Goal: Information Seeking & Learning: Find specific fact

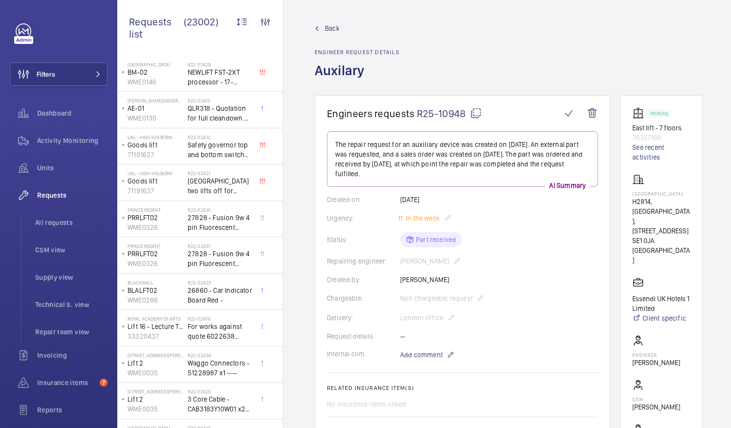
click at [478, 113] on mat-icon at bounding box center [476, 113] width 12 height 12
drag, startPoint x: 645, startPoint y: 191, endPoint x: 651, endPoint y: 195, distance: 6.4
click at [651, 195] on p "MERCURE LONDON BRIDGE HOTEL" at bounding box center [661, 194] width 58 height 6
drag, startPoint x: 651, startPoint y: 195, endPoint x: 688, endPoint y: 199, distance: 37.4
click at [688, 197] on p "MERCURE LONDON BRIDGE HOTEL" at bounding box center [661, 194] width 58 height 6
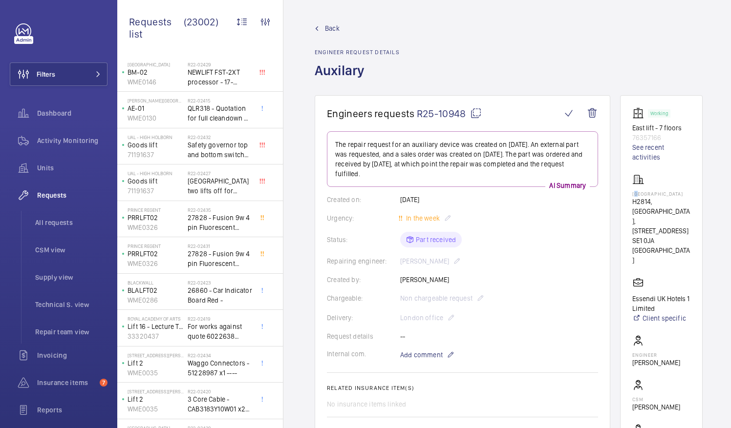
drag, startPoint x: 688, startPoint y: 199, endPoint x: 658, endPoint y: 198, distance: 29.3
copy p "MERCURE LONDON BRIDGE HOTEL"
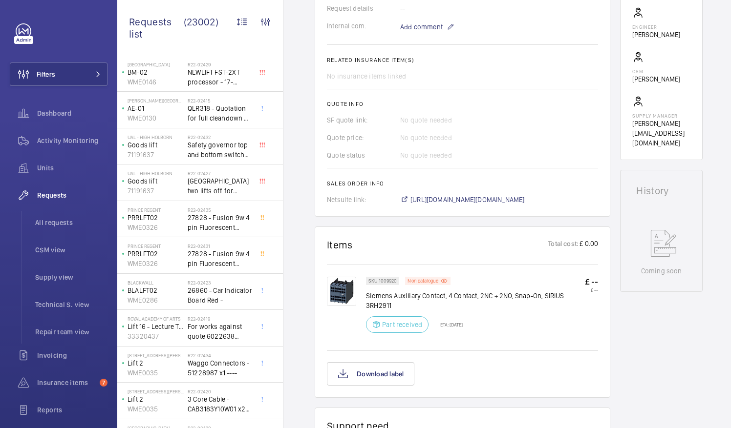
scroll to position [331, 0]
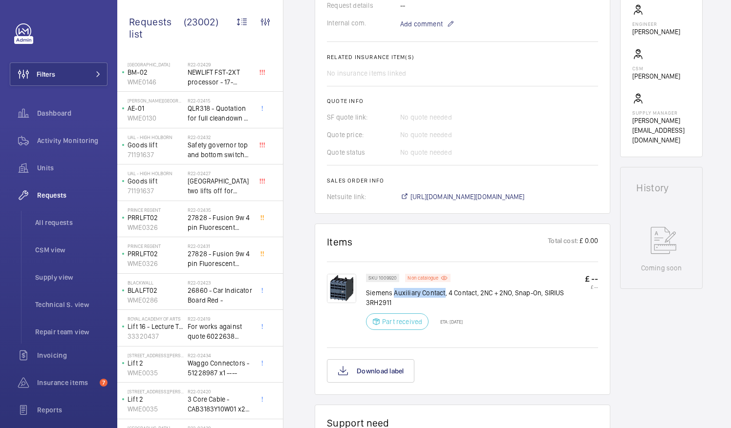
drag, startPoint x: 393, startPoint y: 291, endPoint x: 444, endPoint y: 292, distance: 50.8
click at [444, 292] on p "Siemens Auxiliary Contact, 4 Contact, 2NC + 2NO, Snap-On, SIRIUS 3RH2911" at bounding box center [475, 298] width 219 height 20
drag, startPoint x: 444, startPoint y: 292, endPoint x: 436, endPoint y: 293, distance: 7.9
copy p "Auxiliary Contact"
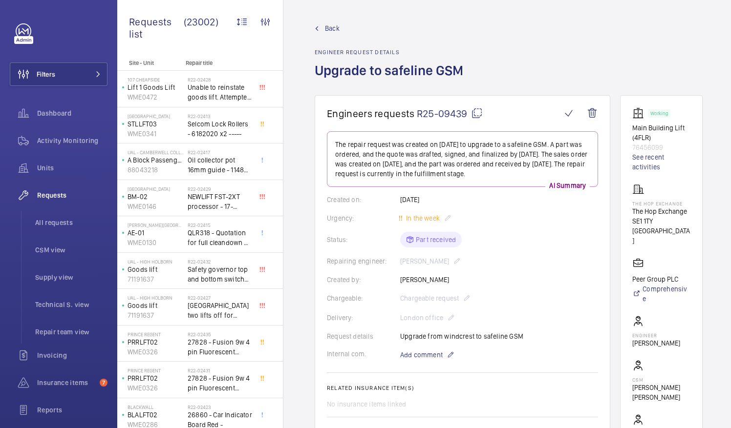
click at [474, 112] on mat-icon at bounding box center [477, 113] width 12 height 12
drag, startPoint x: 644, startPoint y: 209, endPoint x: 699, endPoint y: 214, distance: 55.0
click at [699, 214] on wm-front-card "Working Main Building Lift (4FLR) 76456099 See recent activities The Hop Exchan…" at bounding box center [661, 286] width 83 height 383
drag, startPoint x: 699, startPoint y: 214, endPoint x: 681, endPoint y: 213, distance: 18.1
copy p "The Hop Exchange"
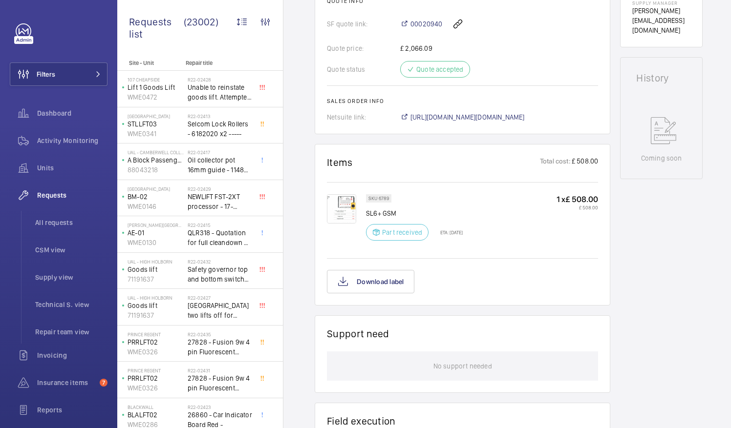
scroll to position [439, 0]
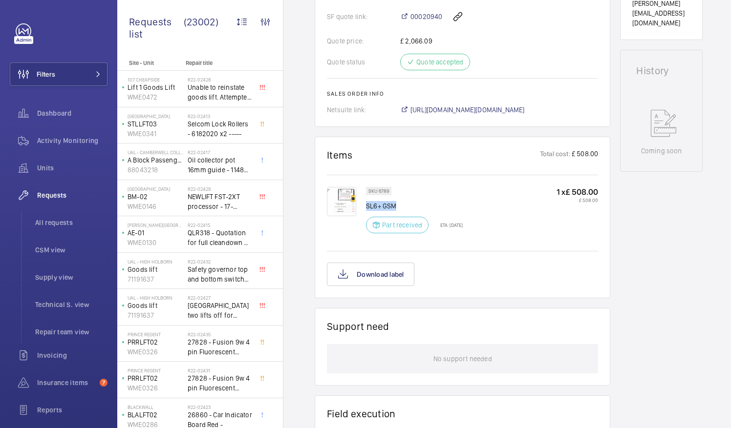
drag, startPoint x: 367, startPoint y: 205, endPoint x: 396, endPoint y: 207, distance: 28.9
click at [396, 207] on p "SL6+ GSM" at bounding box center [414, 206] width 97 height 10
drag, startPoint x: 396, startPoint y: 207, endPoint x: 387, endPoint y: 207, distance: 8.8
copy p "SL6+ GSM"
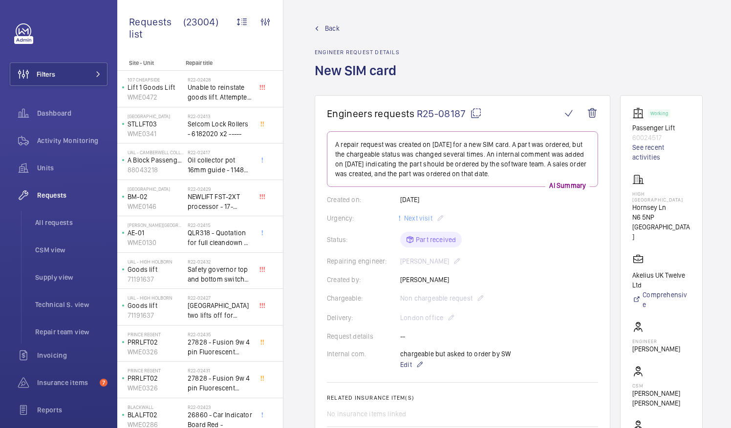
click at [477, 113] on mat-icon at bounding box center [476, 113] width 12 height 12
drag, startPoint x: 643, startPoint y: 191, endPoint x: 678, endPoint y: 193, distance: 35.2
click at [678, 193] on wm-front-card "Working Passenger Lift 60024517 See recent activities High London Hornsey Ln N6…" at bounding box center [661, 289] width 83 height 389
drag, startPoint x: 678, startPoint y: 193, endPoint x: 673, endPoint y: 193, distance: 5.4
copy p "High London"
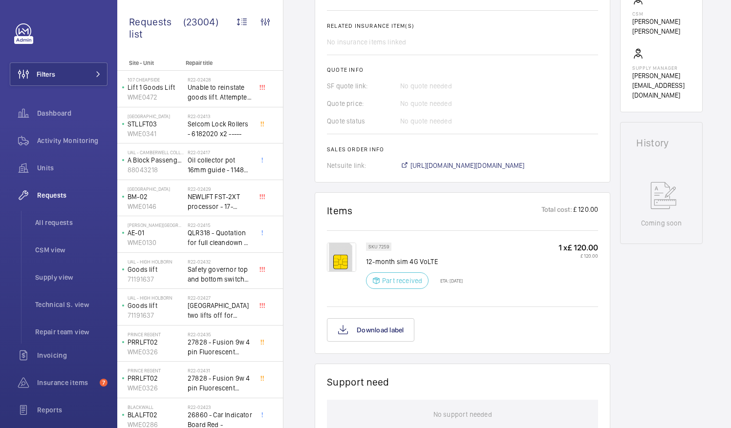
scroll to position [383, 0]
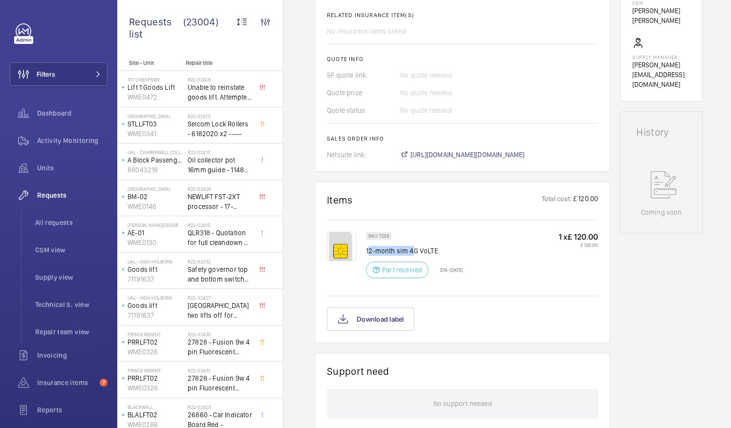
drag, startPoint x: 367, startPoint y: 250, endPoint x: 413, endPoint y: 250, distance: 45.9
click at [413, 250] on p "12-month sim 4G VoLTE" at bounding box center [414, 251] width 97 height 10
drag, startPoint x: 413, startPoint y: 250, endPoint x: 360, endPoint y: 250, distance: 52.8
click at [360, 250] on div at bounding box center [346, 258] width 39 height 52
drag, startPoint x: 365, startPoint y: 248, endPoint x: 419, endPoint y: 252, distance: 54.4
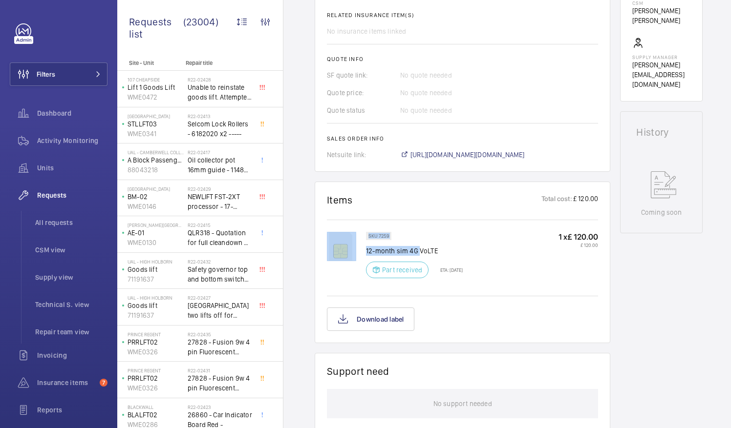
click at [419, 252] on div "SKU 7259 12-month sim 4G VoLTE Part received ETA: 3 Jul 2025 1 x £ 120.00 £ 120…" at bounding box center [462, 263] width 271 height 62
drag, startPoint x: 419, startPoint y: 252, endPoint x: 443, endPoint y: 252, distance: 23.4
click at [443, 252] on p "12-month sim 4G VoLTE" at bounding box center [414, 251] width 97 height 10
drag, startPoint x: 437, startPoint y: 250, endPoint x: 367, endPoint y: 250, distance: 69.8
click at [367, 250] on p "12-month sim 4G VoLTE" at bounding box center [414, 251] width 97 height 10
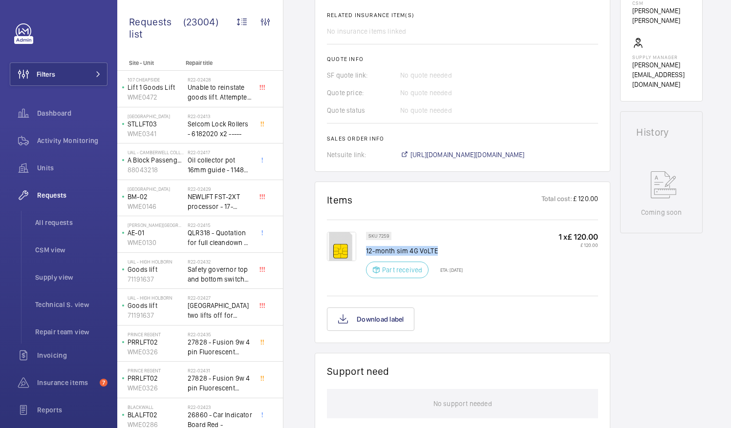
drag, startPoint x: 367, startPoint y: 250, endPoint x: 382, endPoint y: 253, distance: 15.4
copy p "12-month sim 4G VoLTE"
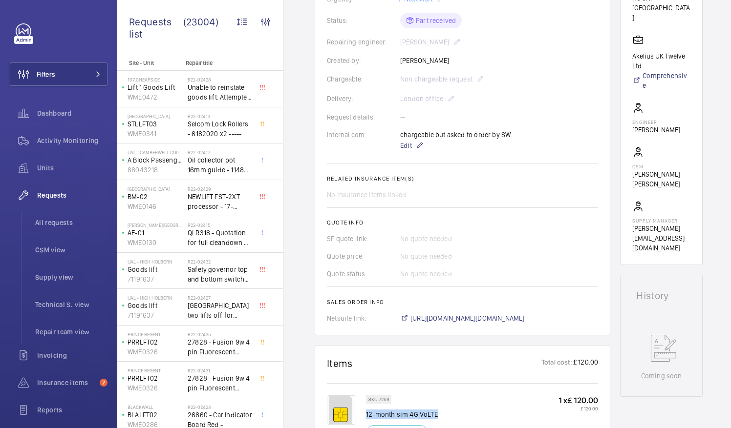
scroll to position [220, 0]
